Goal: Transaction & Acquisition: Subscribe to service/newsletter

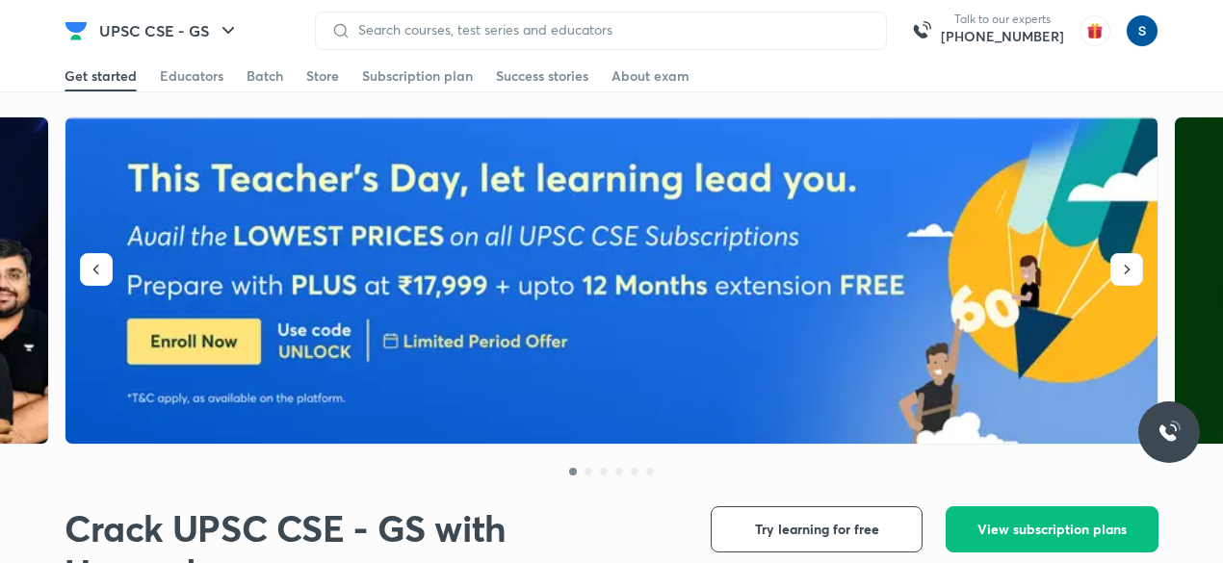
click at [989, 517] on button "View subscription plans" at bounding box center [1052, 530] width 213 height 46
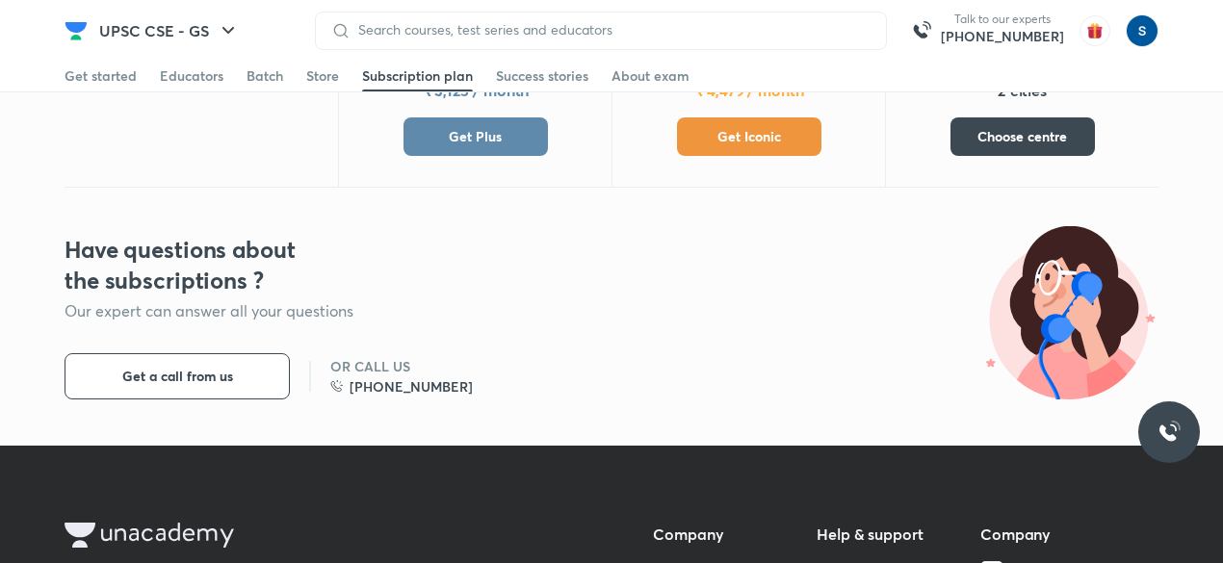
scroll to position [1077, 0]
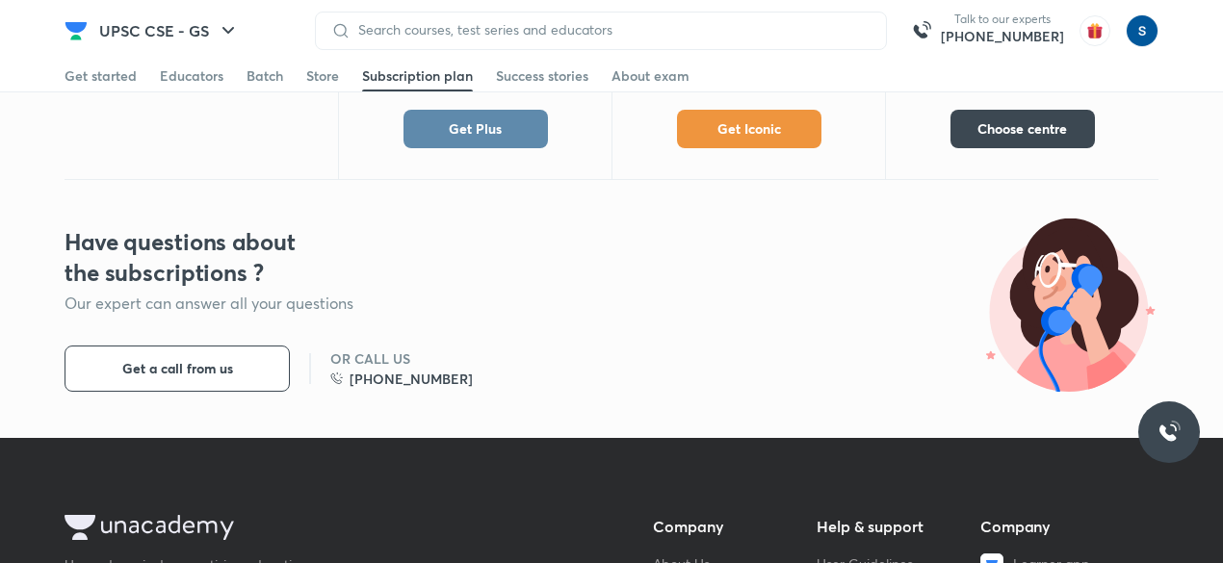
click at [457, 119] on span "Get Plus" at bounding box center [475, 128] width 53 height 19
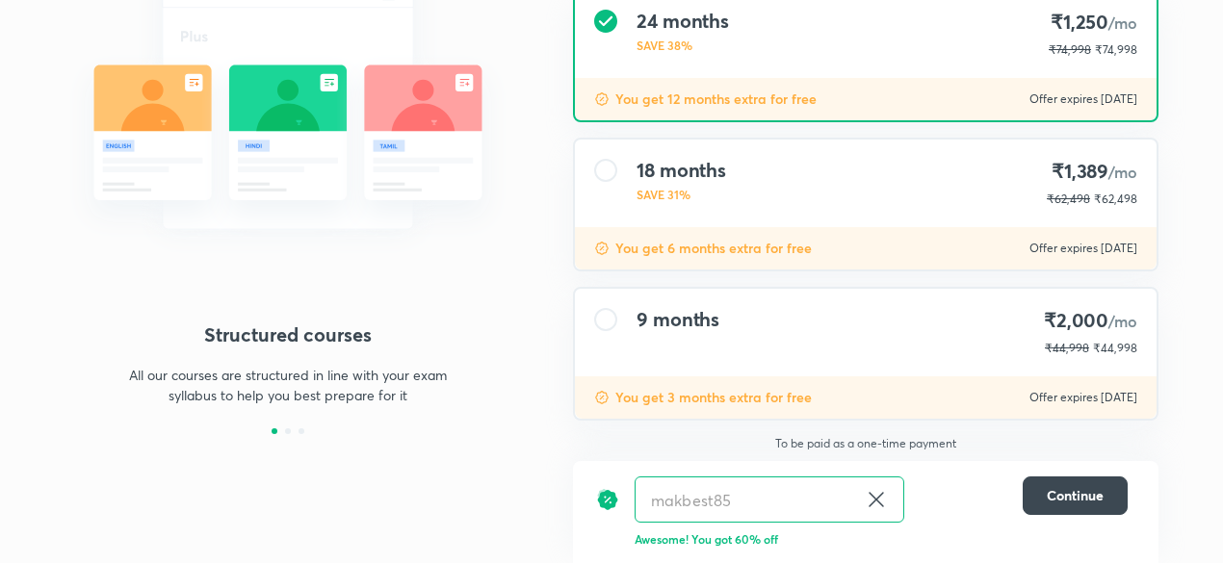
scroll to position [256, 0]
click at [774, 331] on div "9 months ₹2,000 /mo ₹44,998 ₹23,993" at bounding box center [866, 333] width 582 height 88
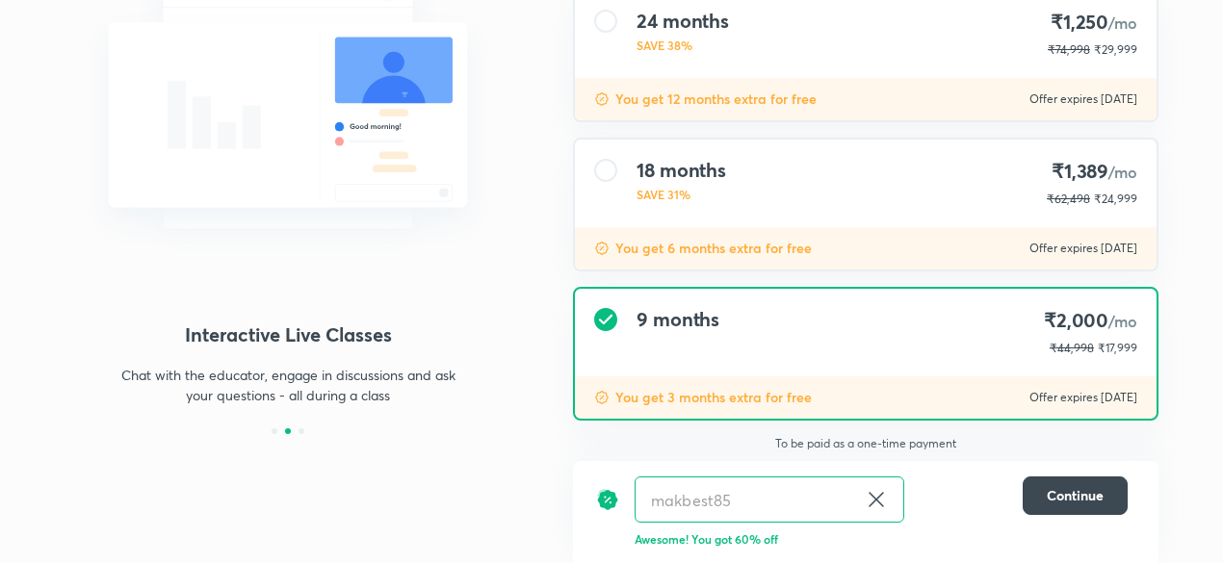
click at [770, 66] on div "24 months SAVE 38% ₹1,250 /mo ₹74,998 ₹29,999" at bounding box center [866, 34] width 582 height 88
